Goal: Check status: Check status

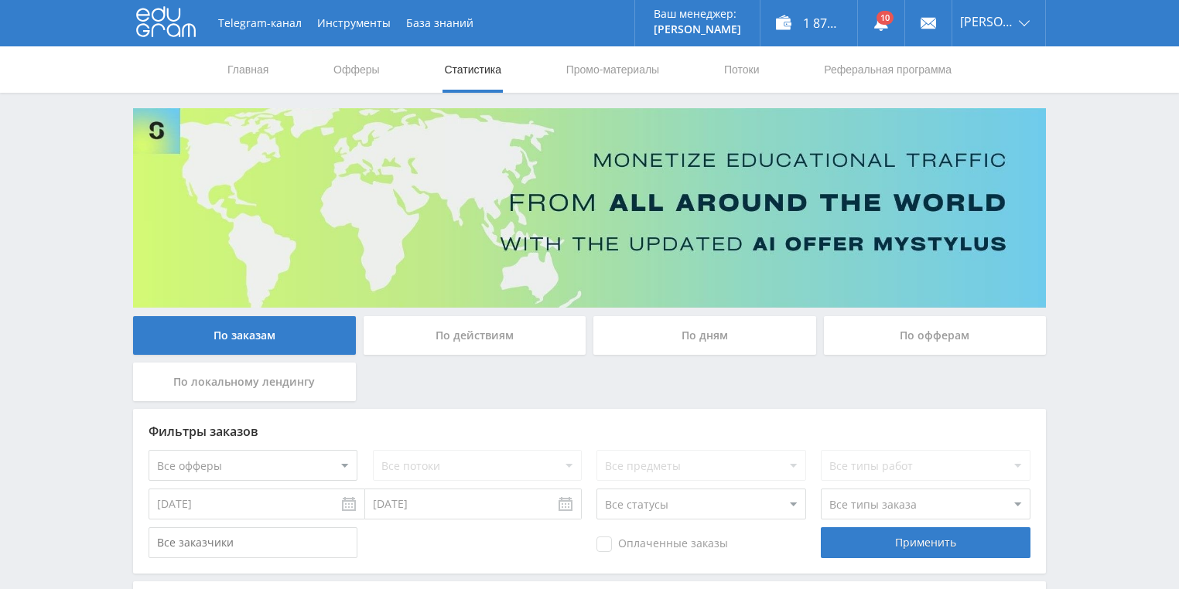
scroll to position [124, 0]
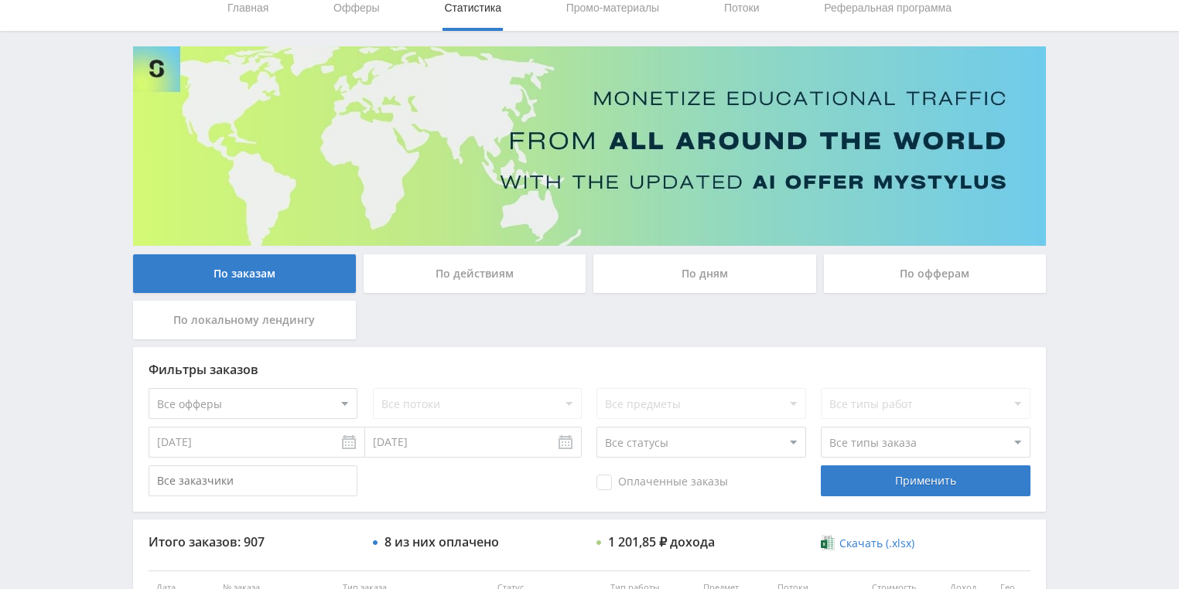
click at [482, 261] on div "По действиям" at bounding box center [475, 273] width 223 height 39
click at [0, 0] on input "По действиям" at bounding box center [0, 0] width 0 height 0
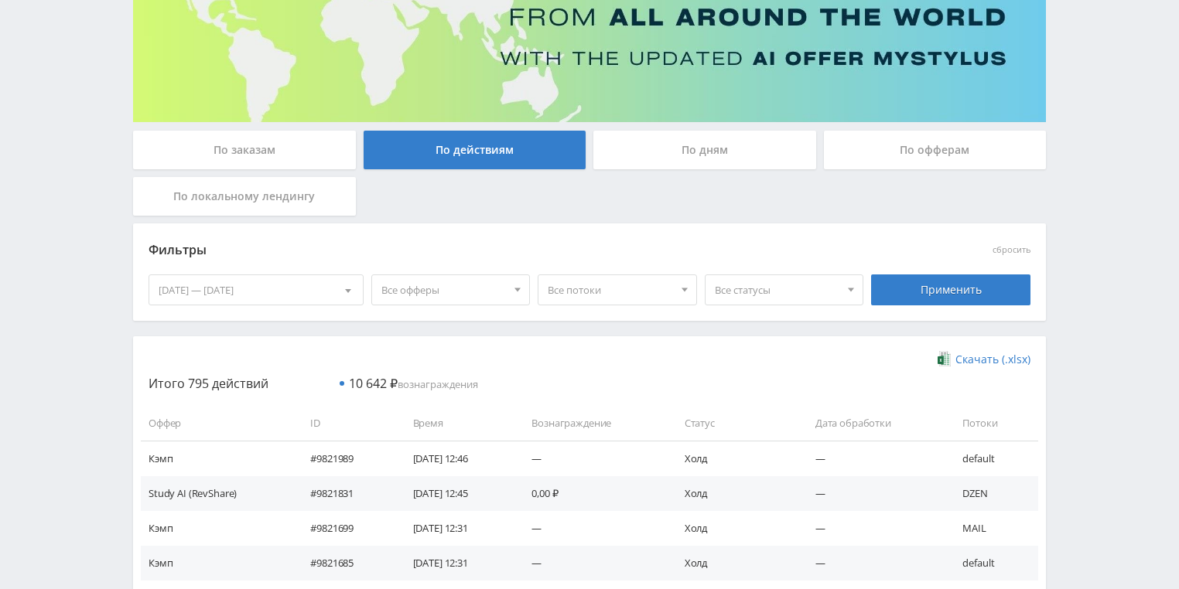
drag, startPoint x: 691, startPoint y: 220, endPoint x: 694, endPoint y: 193, distance: 27.2
click at [691, 216] on div "По заказам По действиям По дням По офферам По локальному лендингу" at bounding box center [589, 177] width 920 height 93
click at [688, 162] on div "По дням" at bounding box center [704, 150] width 223 height 39
click at [0, 0] on input "По дням" at bounding box center [0, 0] width 0 height 0
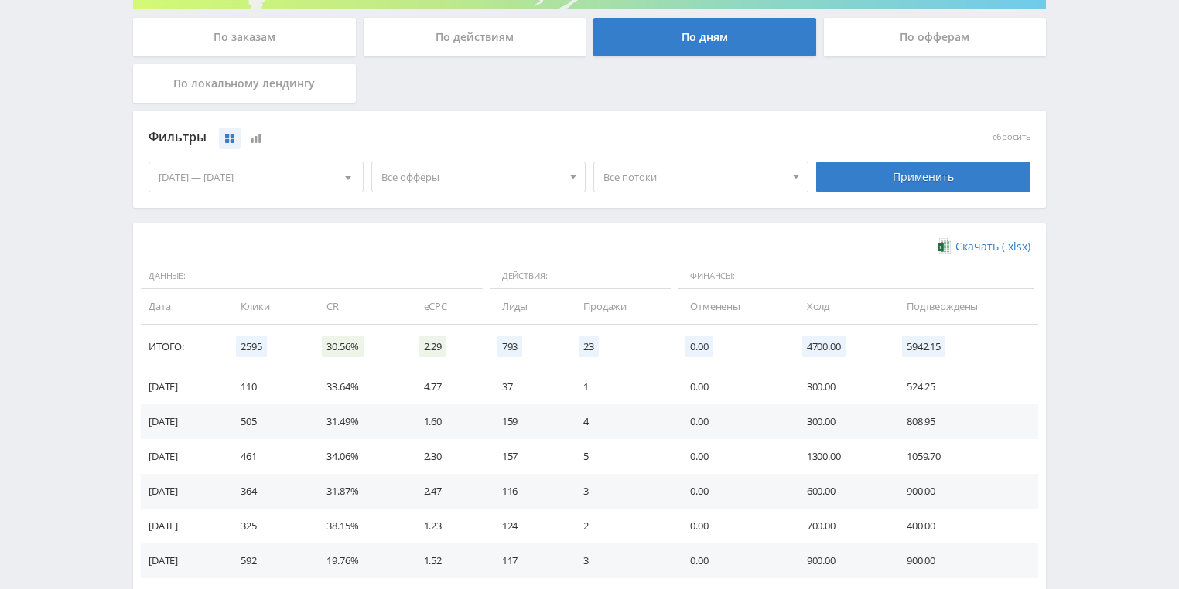
scroll to position [422, 0]
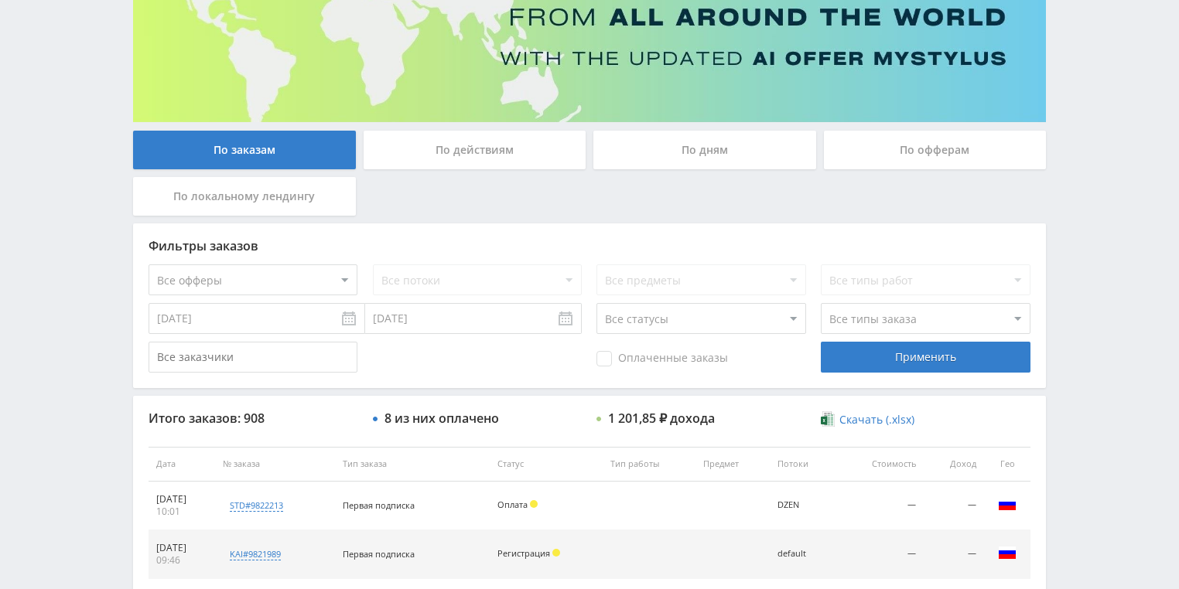
click at [442, 154] on div "По действиям" at bounding box center [475, 150] width 223 height 39
click at [0, 0] on input "По действиям" at bounding box center [0, 0] width 0 height 0
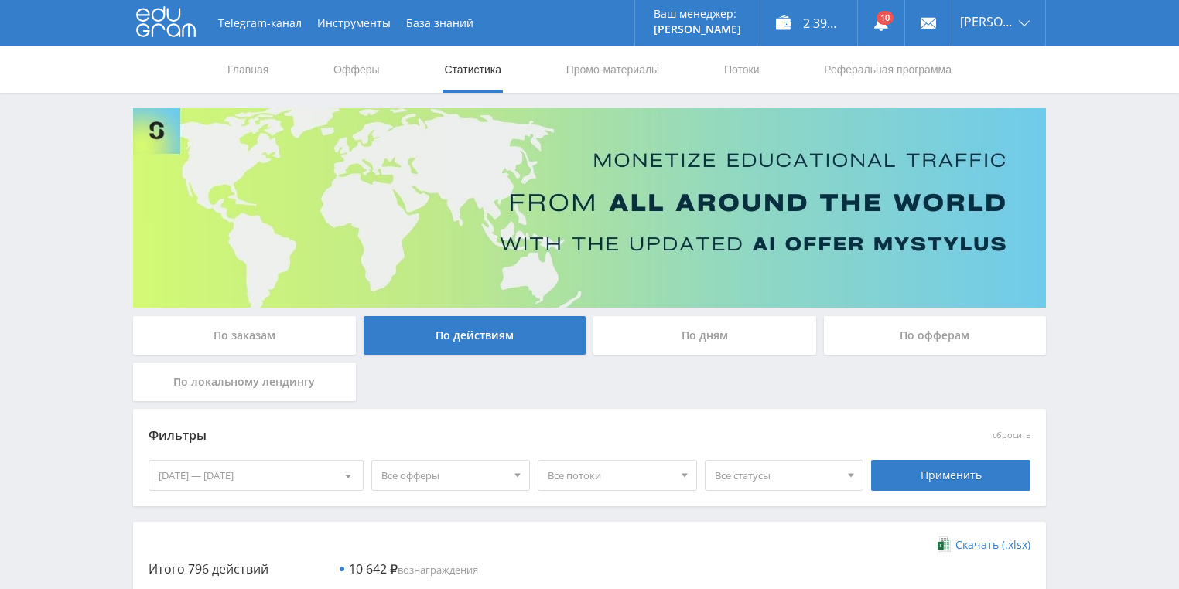
click at [657, 348] on div "По дням" at bounding box center [704, 335] width 223 height 39
click at [0, 0] on input "По дням" at bounding box center [0, 0] width 0 height 0
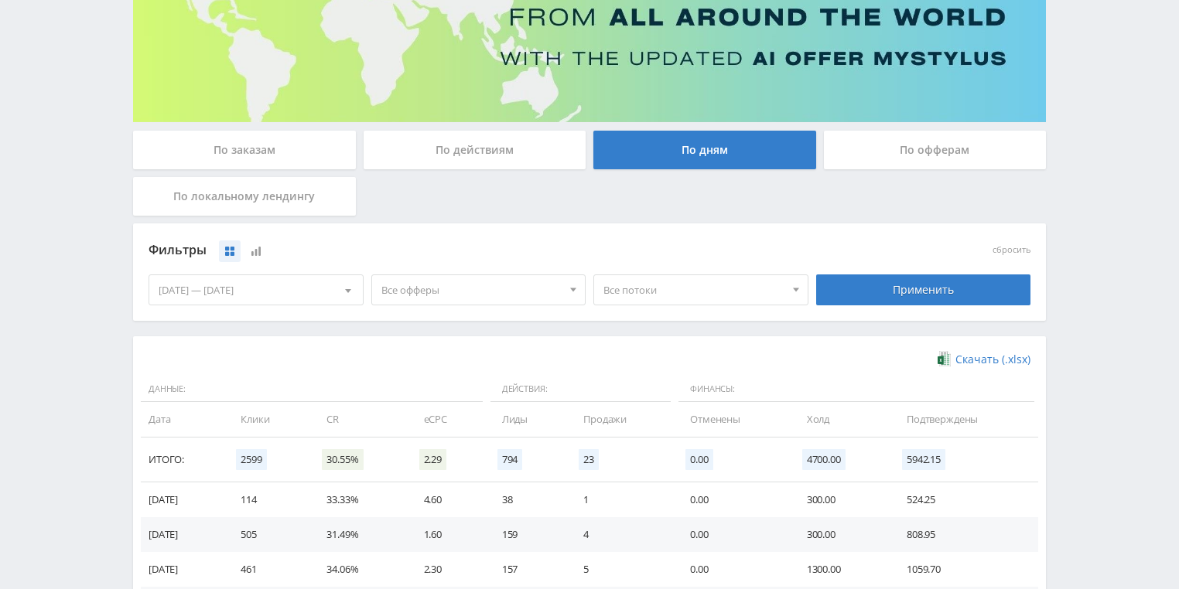
scroll to position [371, 0]
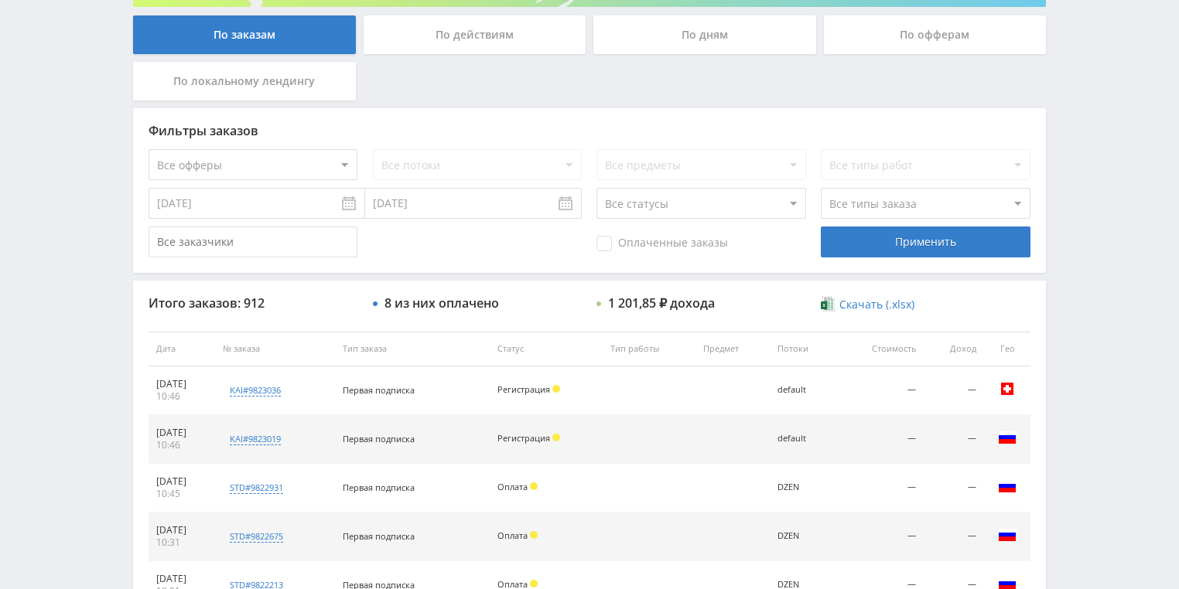
scroll to position [371, 0]
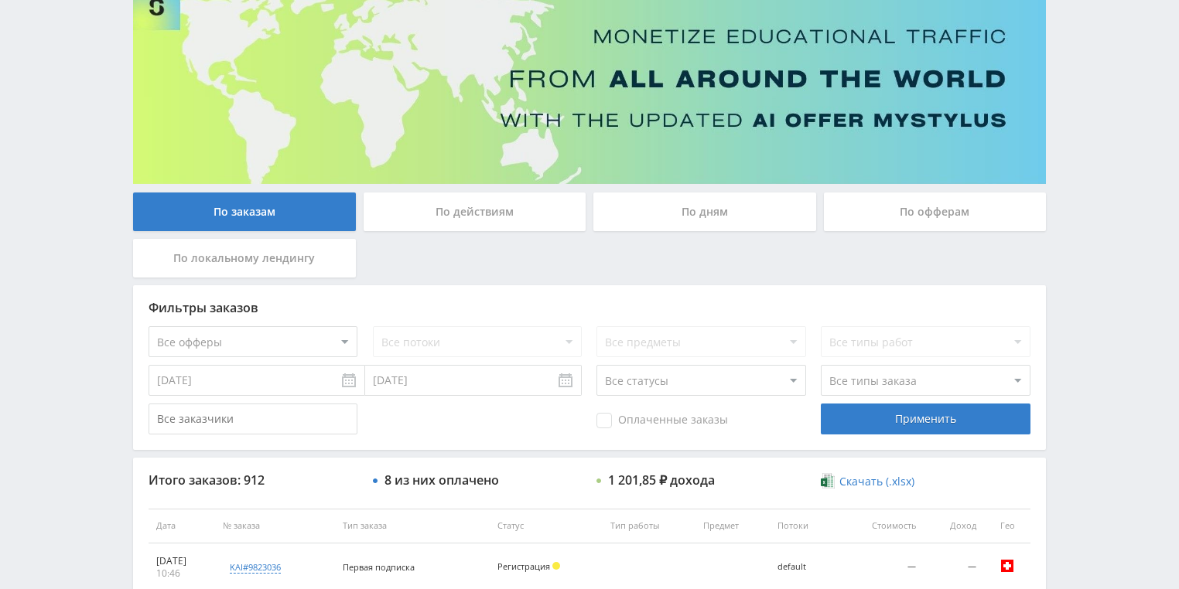
click at [487, 217] on div "По действиям" at bounding box center [475, 212] width 223 height 39
click at [0, 0] on input "По действиям" at bounding box center [0, 0] width 0 height 0
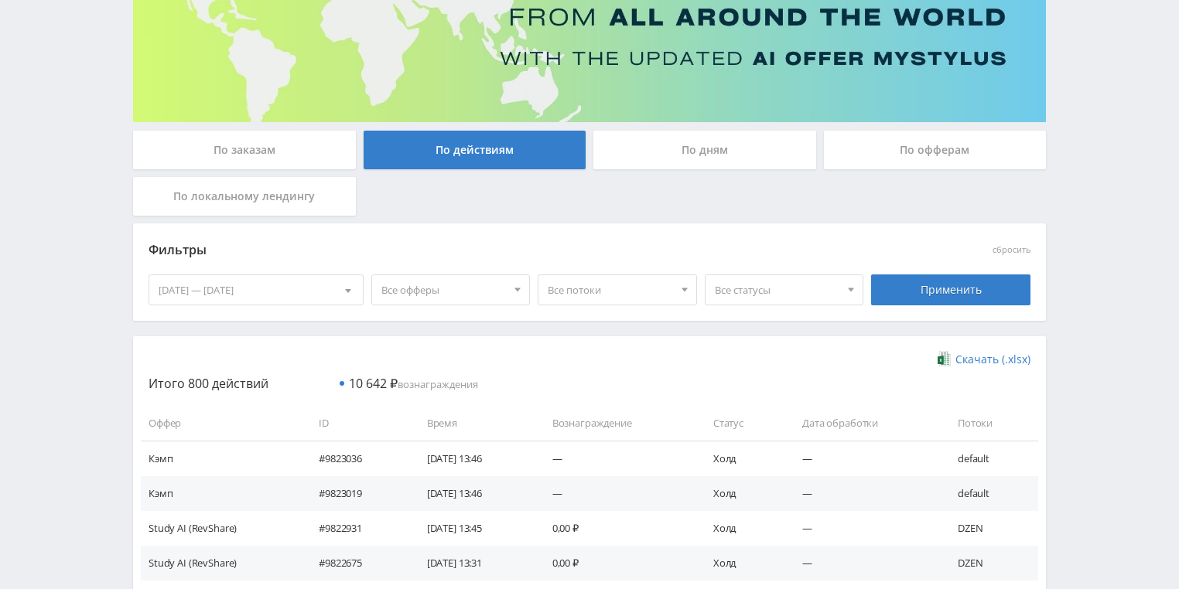
click at [681, 152] on div "По дням" at bounding box center [704, 150] width 223 height 39
click at [0, 0] on input "По дням" at bounding box center [0, 0] width 0 height 0
